Goal: Find specific page/section: Find specific page/section

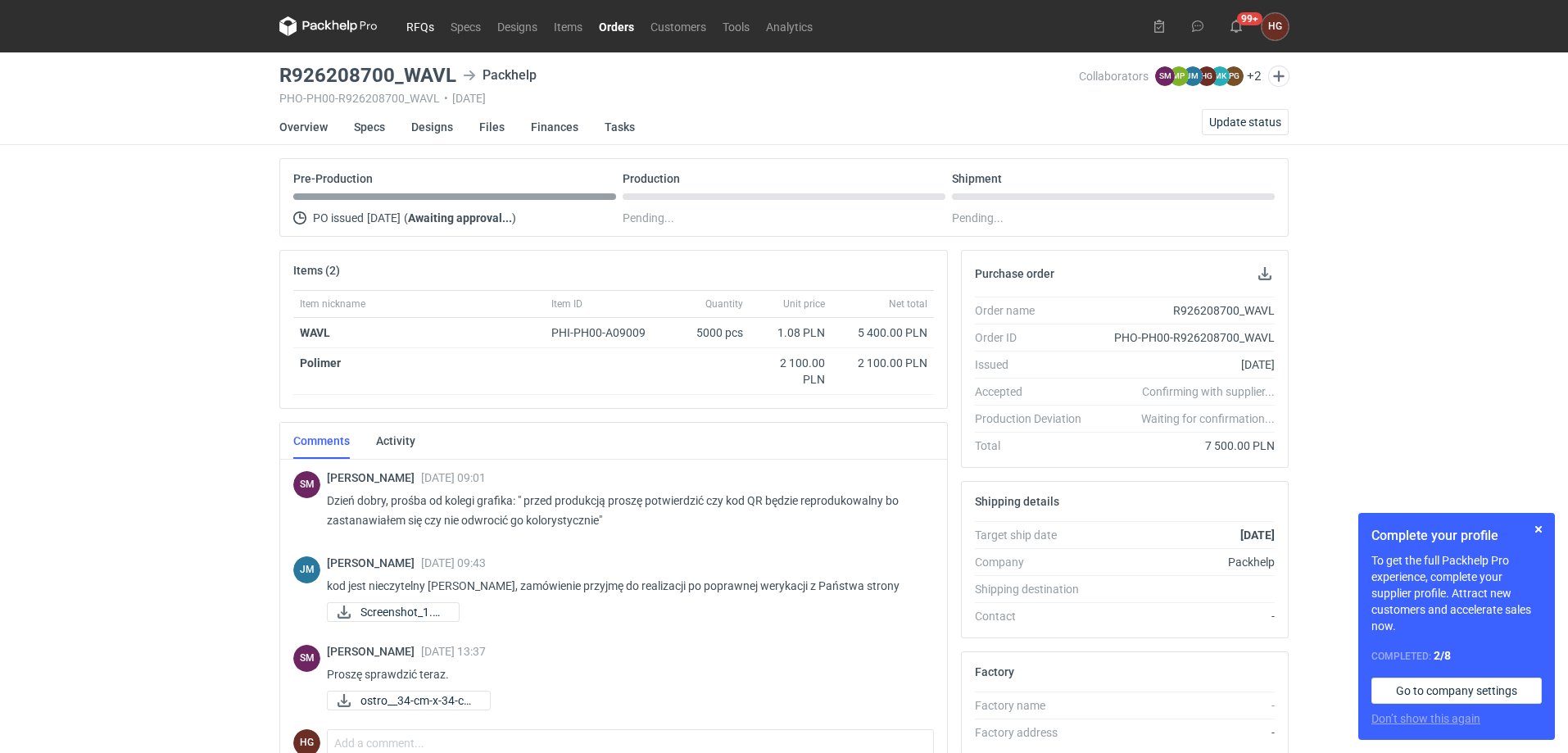
click at [436, 23] on link "RFQs" at bounding box center [421, 26] width 44 height 19
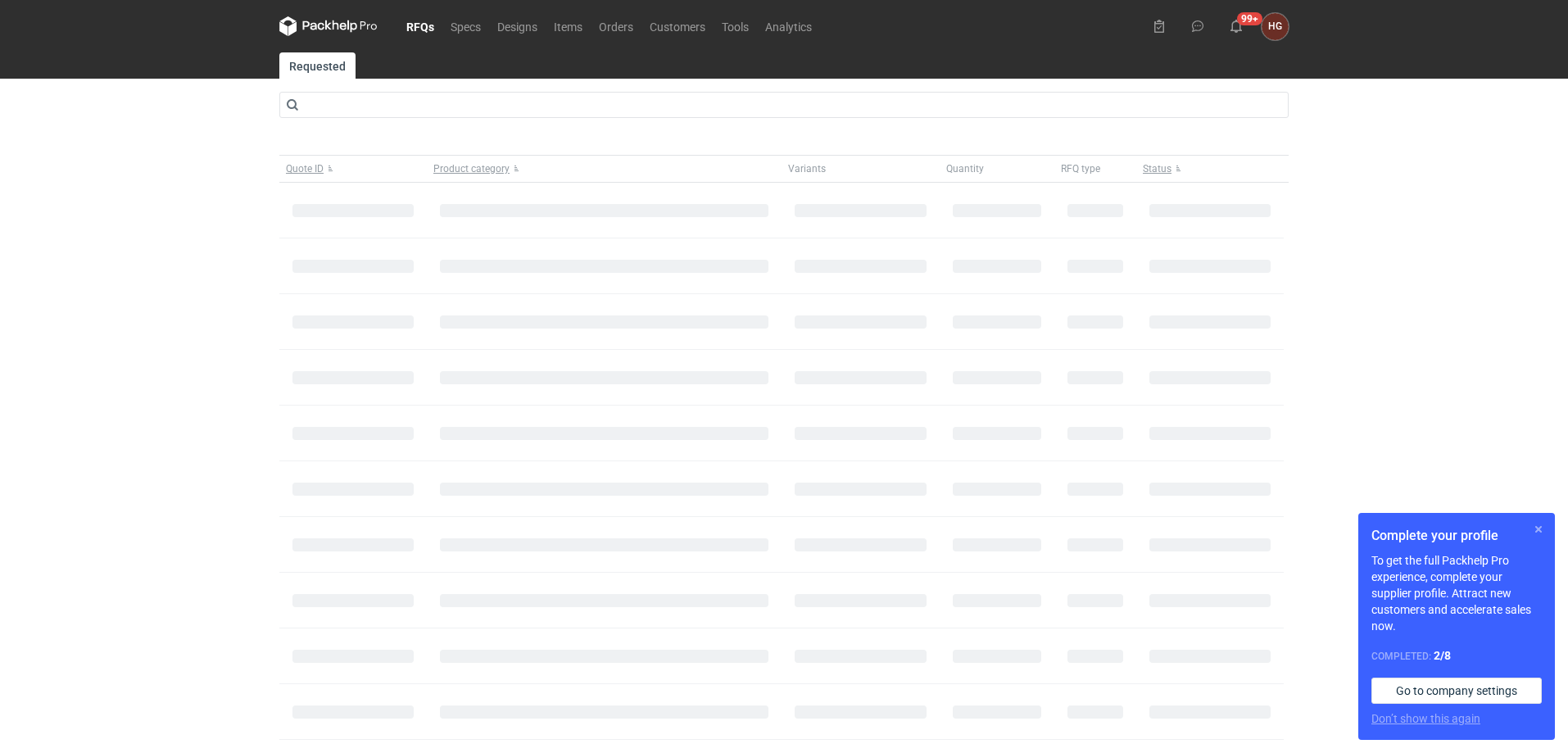
click at [1539, 529] on button "button" at bounding box center [1539, 529] width 19 height 19
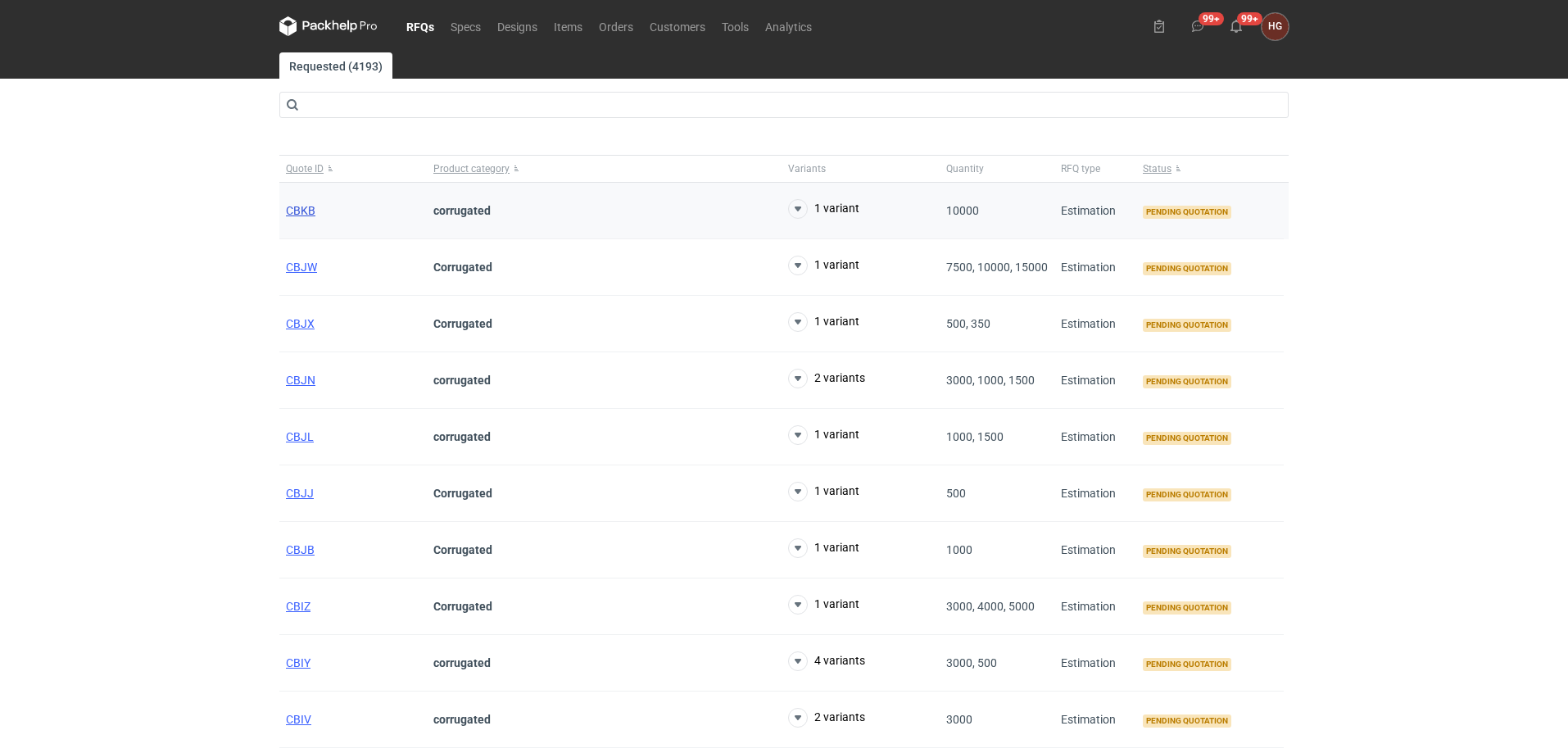
click at [304, 210] on span "CBKB" at bounding box center [301, 210] width 30 height 13
